Goal: Information Seeking & Learning: Find specific page/section

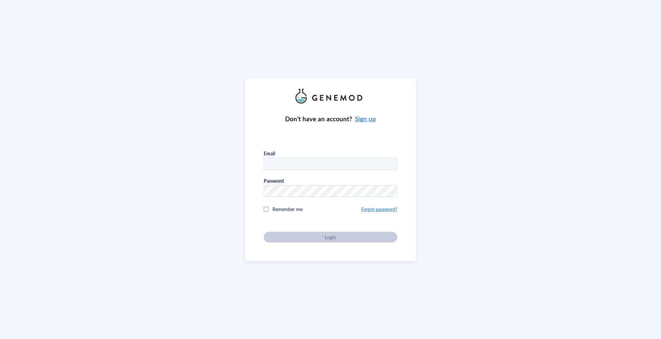
type input "[EMAIL_ADDRESS][DOMAIN_NAME]"
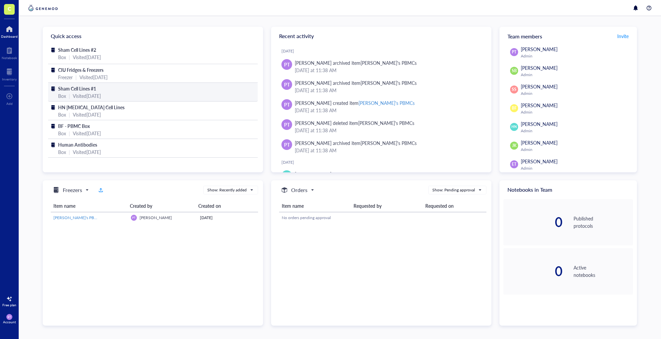
click at [127, 91] on div "Sham Cell Lines #1" at bounding box center [152, 88] width 189 height 7
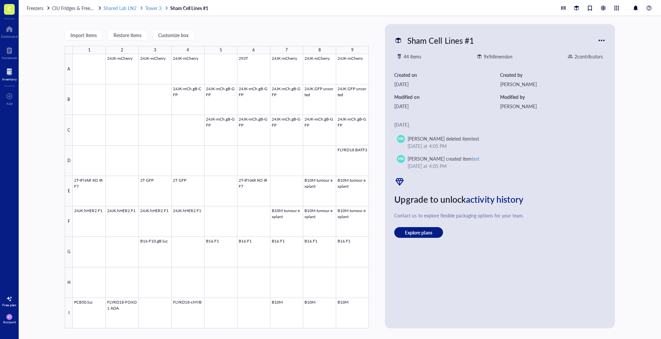
click at [155, 6] on span "Tower 3" at bounding box center [153, 8] width 16 height 7
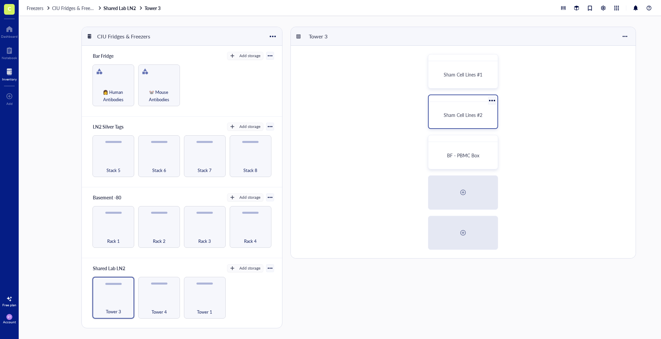
click at [457, 108] on div "Sham Cell Lines #2" at bounding box center [462, 114] width 63 height 21
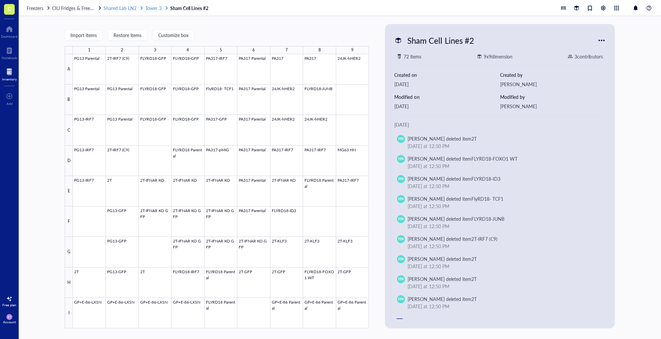
click at [149, 7] on span "Tower 3" at bounding box center [153, 8] width 16 height 7
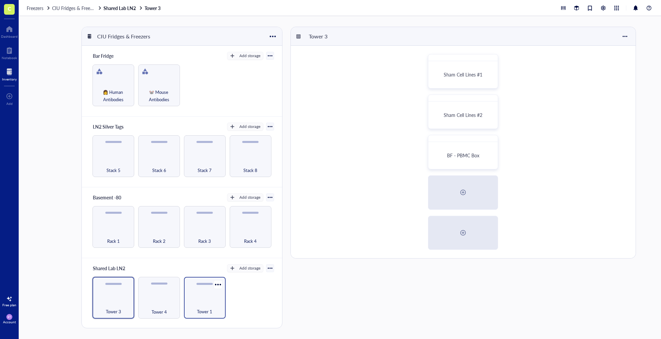
click at [209, 299] on div "Tower 1" at bounding box center [205, 298] width 42 height 42
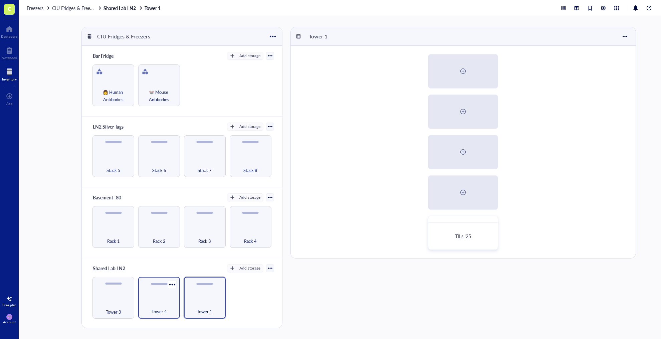
click at [163, 304] on div "Tower 4" at bounding box center [158, 307] width 35 height 15
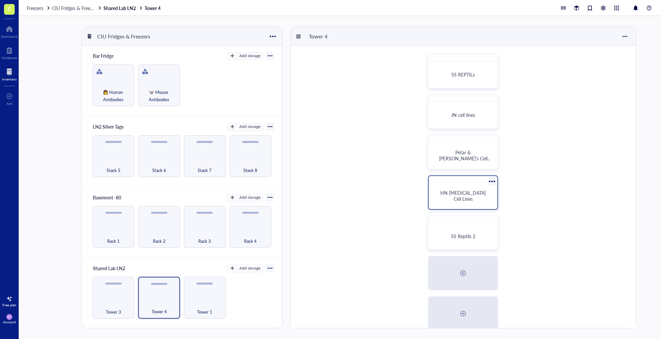
click at [469, 199] on span "HN [MEDICAL_DATA] Cell Lines" at bounding box center [463, 195] width 47 height 13
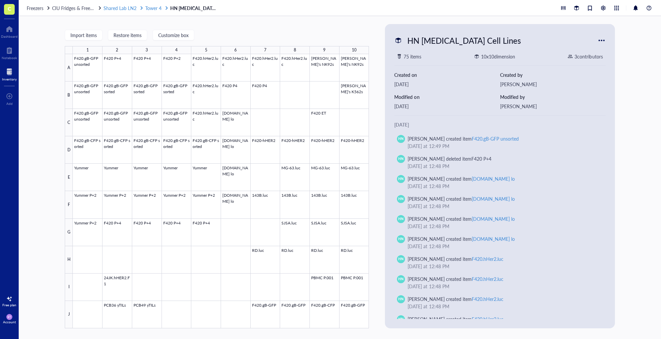
click at [156, 10] on span "Tower 4" at bounding box center [153, 8] width 16 height 7
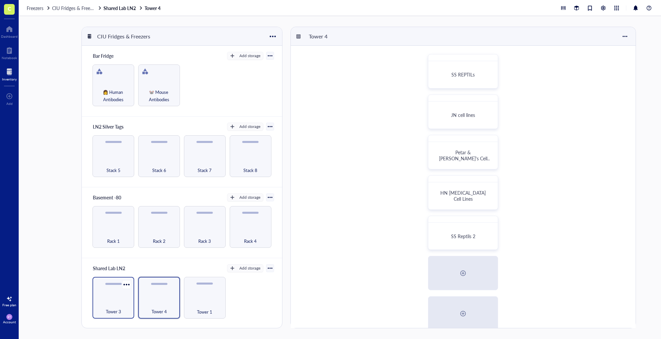
click at [123, 301] on div "Tower 3" at bounding box center [113, 307] width 35 height 15
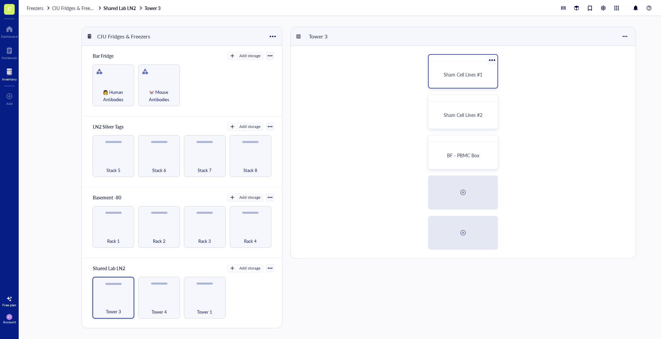
click at [459, 72] on span "Sham Cell Lines #1" at bounding box center [462, 74] width 39 height 7
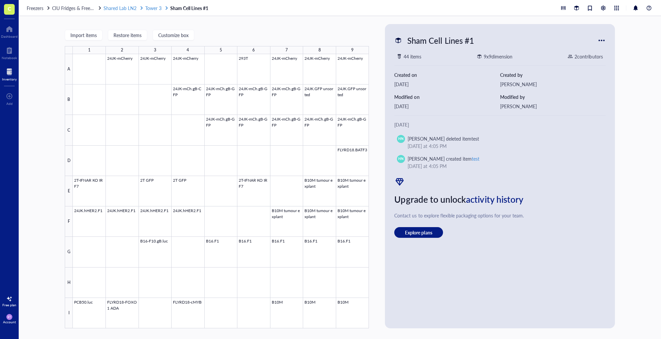
click at [157, 10] on span "Tower 3" at bounding box center [153, 8] width 16 height 7
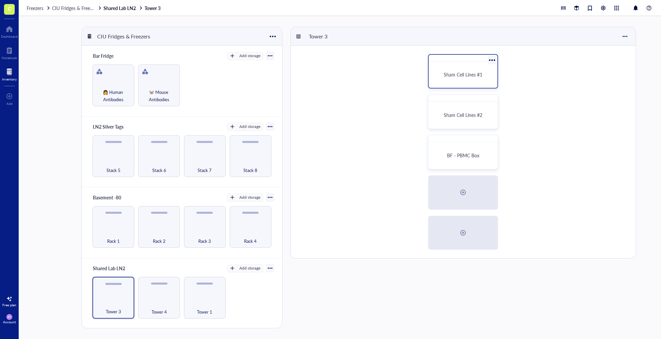
click at [450, 73] on span "Sham Cell Lines #1" at bounding box center [462, 74] width 39 height 7
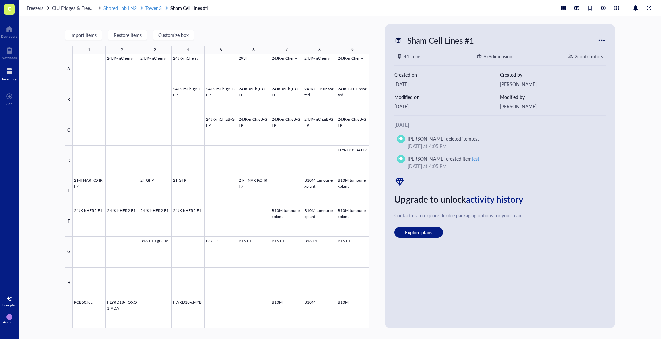
click at [152, 6] on span "Tower 3" at bounding box center [153, 8] width 16 height 7
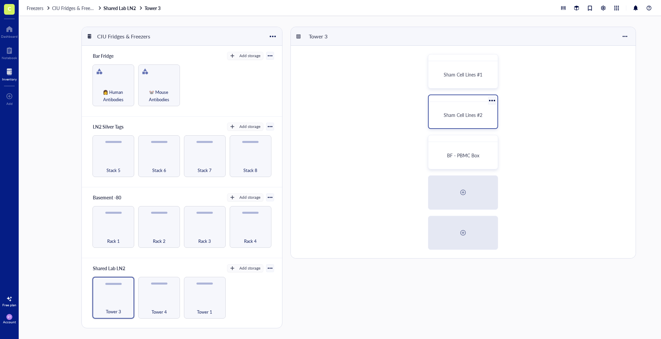
click at [450, 117] on span "Sham Cell Lines #2" at bounding box center [462, 114] width 39 height 7
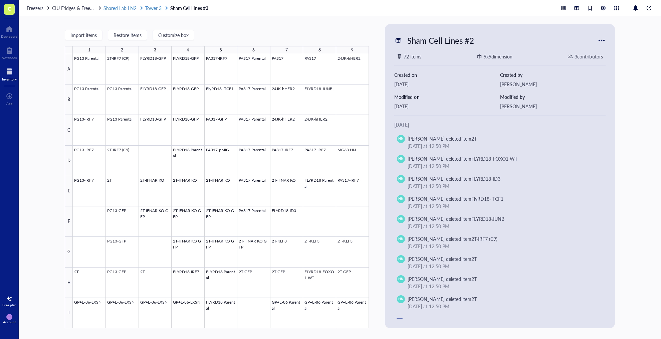
click at [126, 8] on span "Shared Lab LN2" at bounding box center [119, 8] width 33 height 7
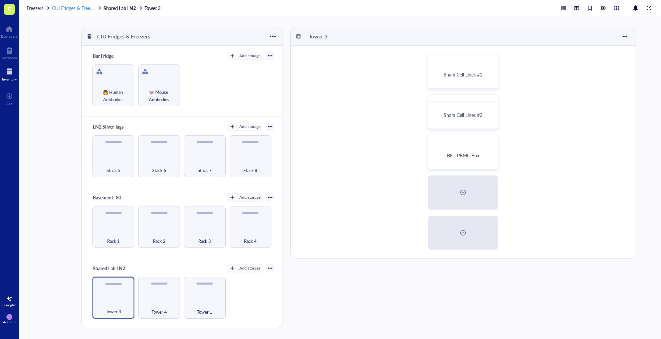
click at [77, 8] on span "CIU Fridges & Freezers" at bounding box center [75, 8] width 46 height 7
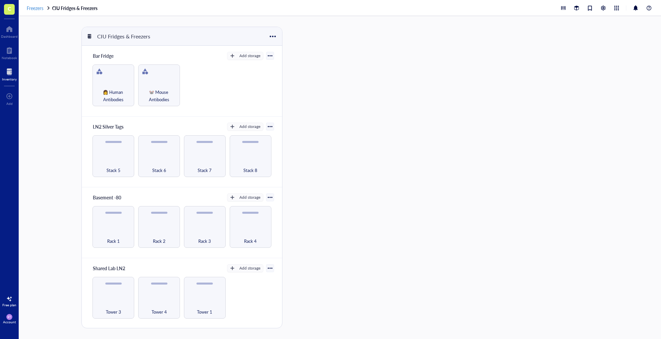
click at [38, 8] on span "Freezers" at bounding box center [35, 8] width 17 height 7
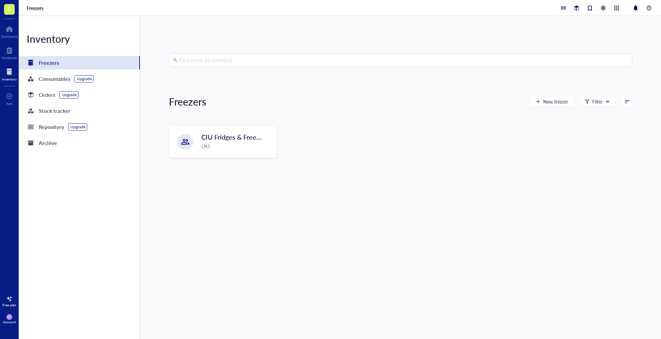
click at [201, 61] on input "search" at bounding box center [403, 60] width 449 height 13
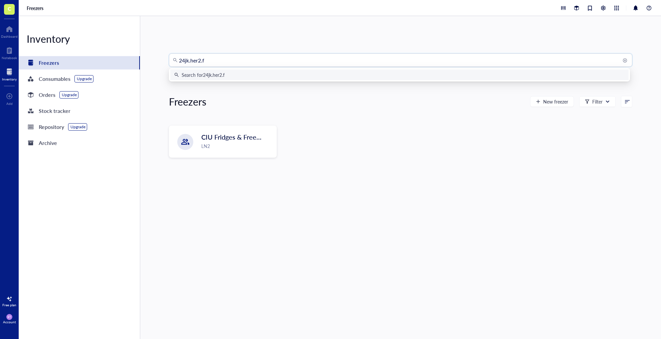
type input "24jk.her2.f1"
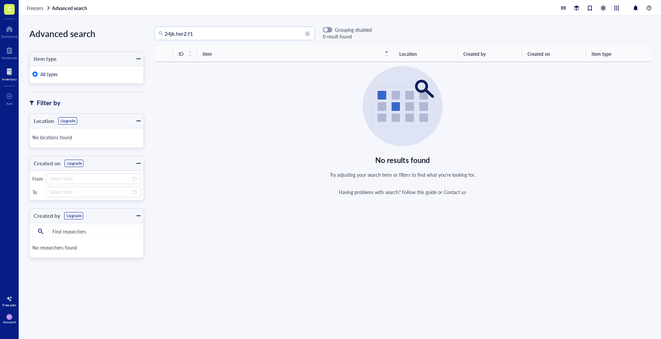
click at [199, 33] on input "24jk.her2.f1" at bounding box center [237, 33] width 146 height 13
click at [176, 32] on input "24jk.her2" at bounding box center [237, 33] width 146 height 13
click at [181, 35] on input "24jk her2" at bounding box center [237, 33] width 146 height 13
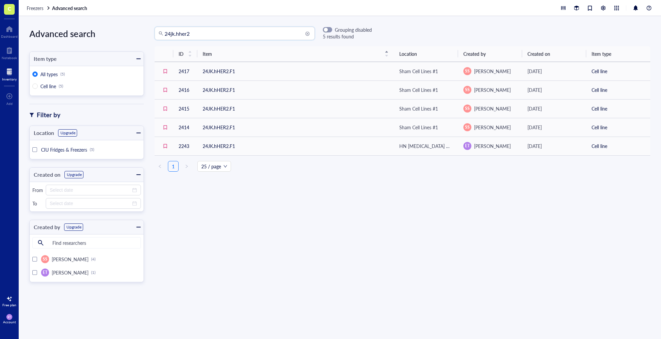
click at [243, 29] on input "24jk.hher2" at bounding box center [237, 33] width 146 height 13
click at [237, 35] on input "24jk.hher2" at bounding box center [237, 33] width 146 height 13
type input "24jk"
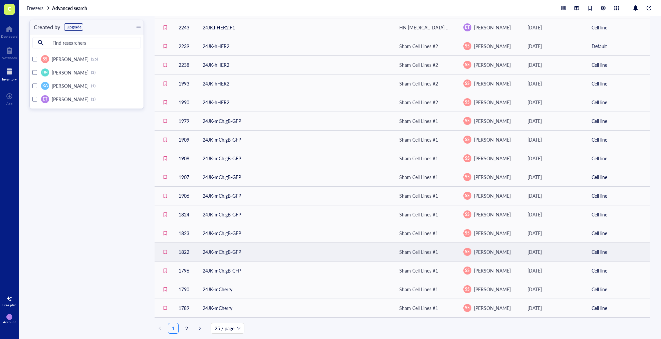
scroll to position [212, 0]
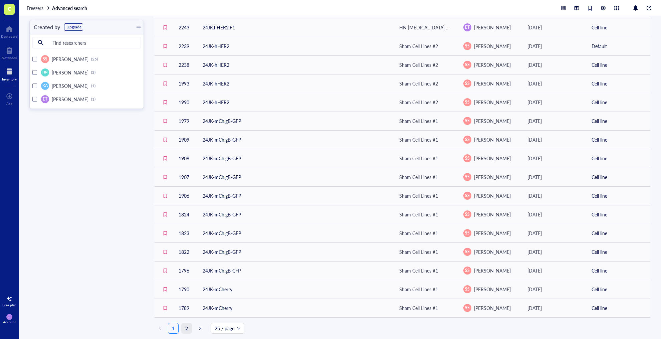
click at [186, 330] on link "2" at bounding box center [186, 328] width 10 height 10
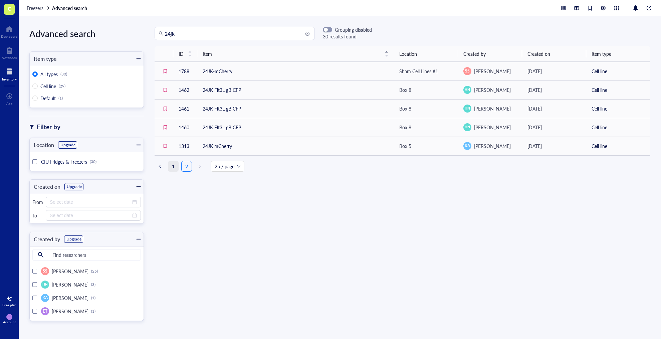
click at [174, 165] on link "1" at bounding box center [173, 166] width 10 height 10
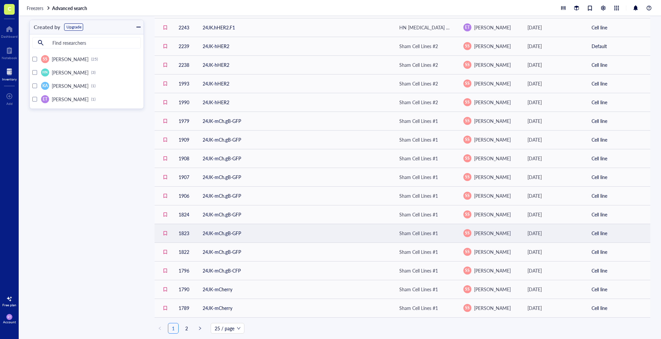
scroll to position [212, 0]
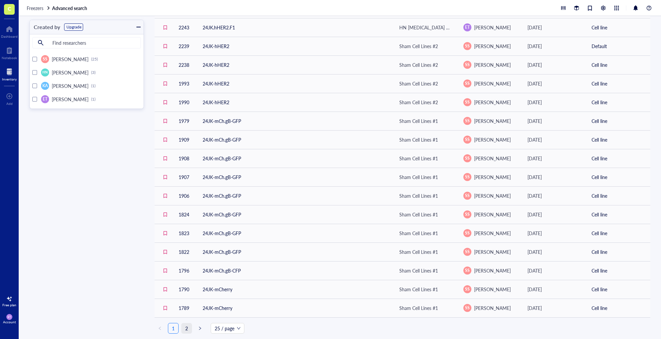
click at [186, 330] on link "2" at bounding box center [186, 328] width 10 height 10
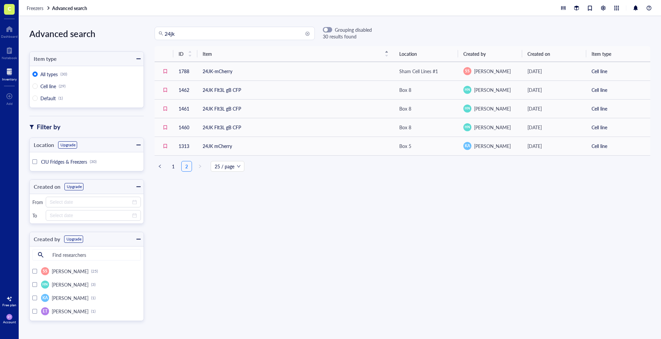
click at [6, 81] on div "Inventory" at bounding box center [9, 79] width 15 height 4
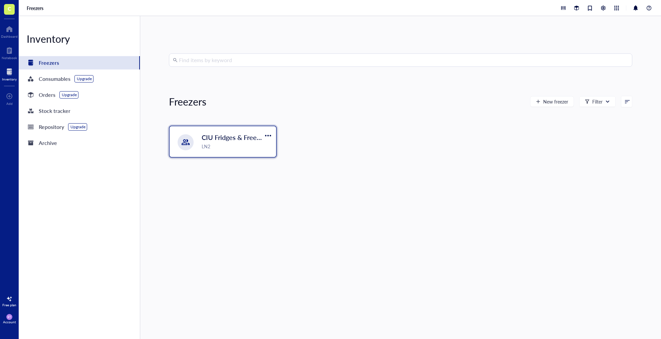
click at [220, 137] on span "CIU Fridges & Freezers" at bounding box center [234, 136] width 67 height 9
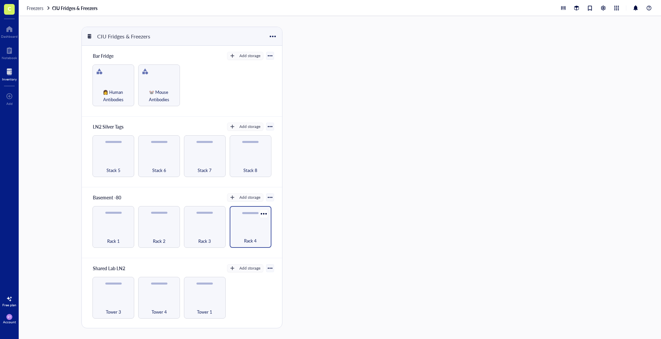
click at [252, 229] on div "Rack 4" at bounding box center [251, 227] width 42 height 42
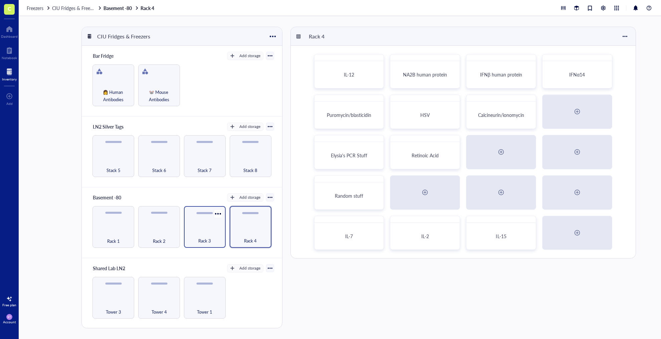
click at [213, 242] on div "Rack 3" at bounding box center [204, 237] width 35 height 15
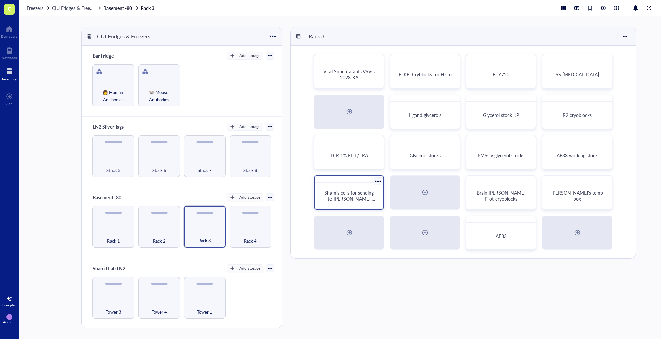
click at [359, 202] on div "Sham's cells for sending to [PERSON_NAME] (might actually be in the one next to…" at bounding box center [348, 195] width 63 height 21
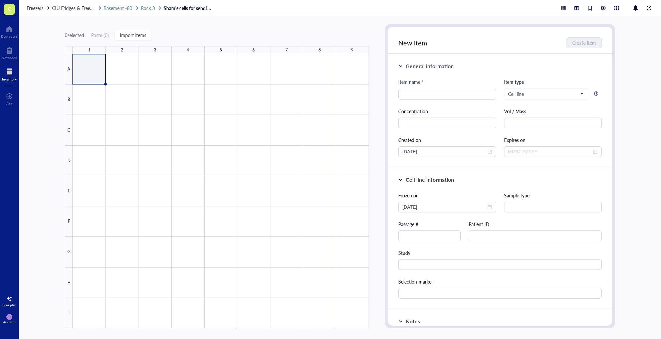
click at [148, 7] on span "Rack 3" at bounding box center [148, 8] width 14 height 7
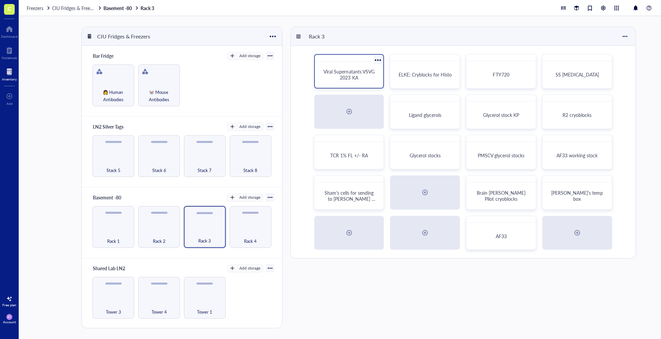
click at [354, 85] on div "Viral Supernatants VSVG 2023 KA" at bounding box center [348, 74] width 63 height 21
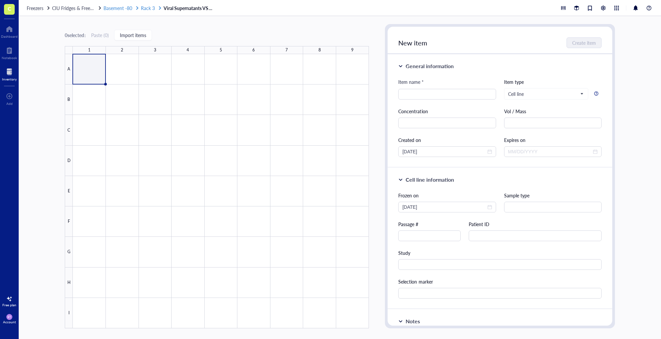
click at [149, 6] on span "Rack 3" at bounding box center [148, 8] width 14 height 7
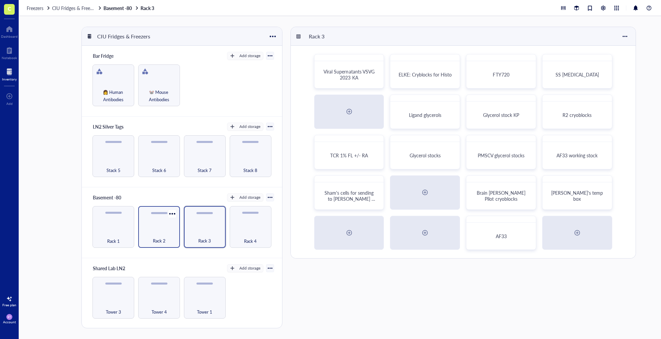
click at [166, 241] on div "Rack 2" at bounding box center [158, 237] width 35 height 15
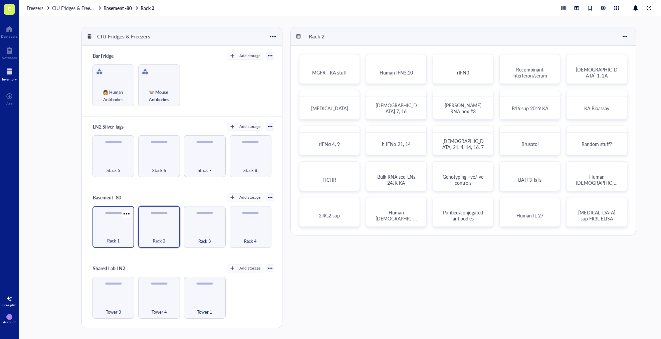
click at [112, 239] on span "Rack 1" at bounding box center [113, 240] width 13 height 7
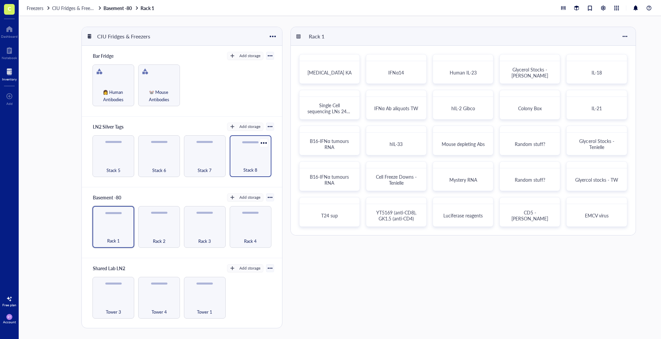
click at [247, 154] on div "Stack 8" at bounding box center [251, 156] width 42 height 42
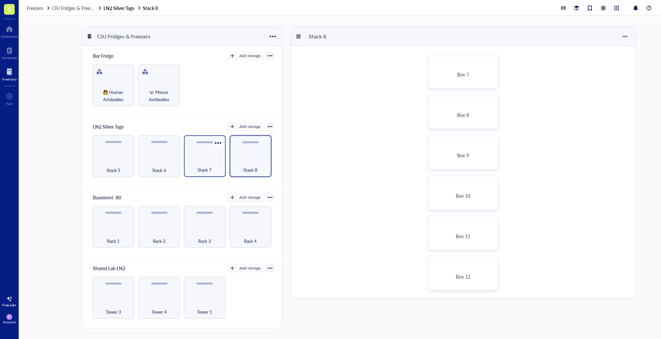
click at [215, 169] on div "Stack 7" at bounding box center [204, 166] width 35 height 15
click at [165, 170] on span "Stack 6" at bounding box center [159, 169] width 14 height 7
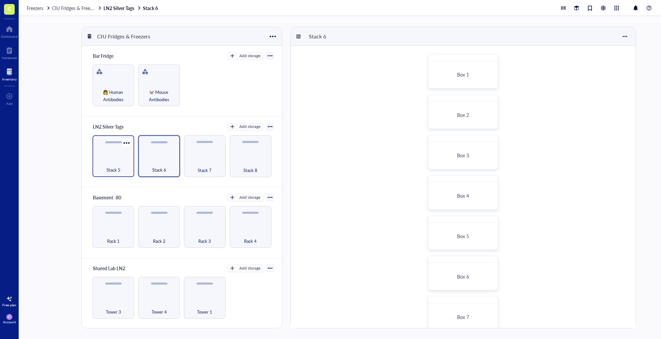
click at [113, 165] on div "Stack 5" at bounding box center [113, 166] width 35 height 15
click at [483, 81] on div "Box 1" at bounding box center [462, 74] width 63 height 21
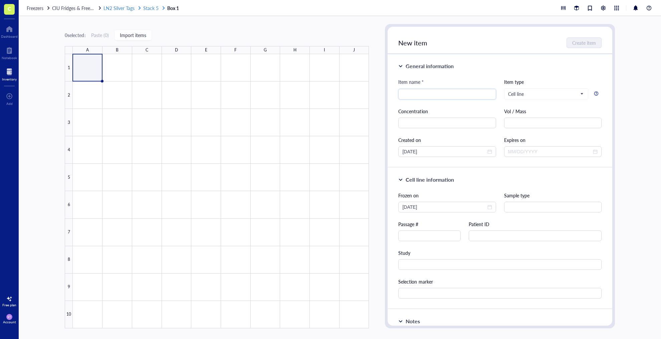
click at [150, 9] on span "Stack 5" at bounding box center [150, 8] width 15 height 7
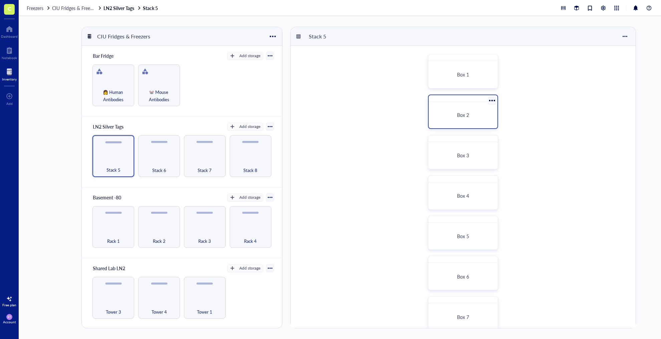
click at [451, 116] on div "Box 2" at bounding box center [462, 115] width 53 height 6
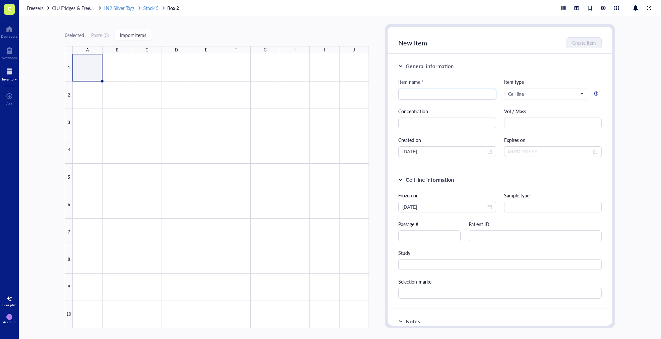
click at [149, 8] on span "Stack 5" at bounding box center [150, 8] width 15 height 7
